Goal: Task Accomplishment & Management: Manage account settings

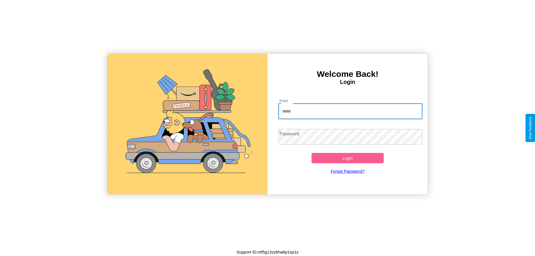
click at [350, 111] on input "Email" at bounding box center [350, 112] width 144 height 16
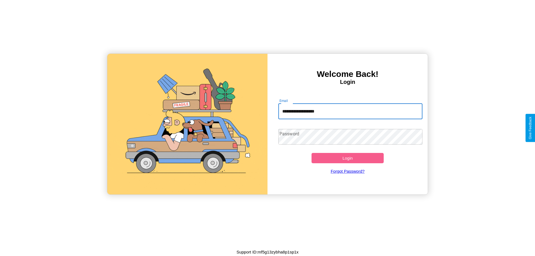
type input "**********"
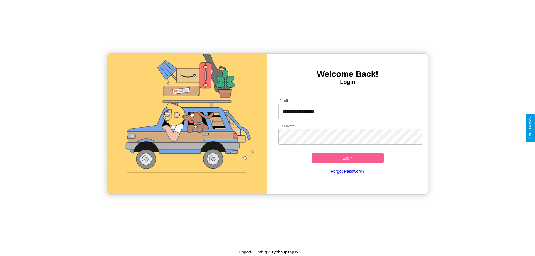
click at [348, 158] on button "Login" at bounding box center [348, 158] width 72 height 10
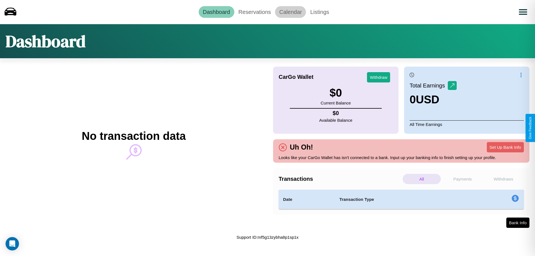
click at [290, 12] on link "Calendar" at bounding box center [290, 12] width 31 height 12
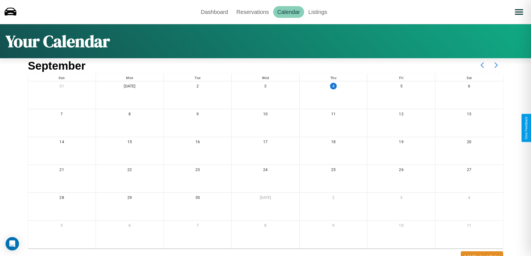
click at [496, 65] on icon at bounding box center [496, 65] width 14 height 14
click at [253, 12] on link "Reservations" at bounding box center [252, 12] width 41 height 12
